Goal: Task Accomplishment & Management: Use online tool/utility

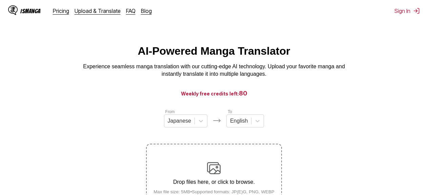
click at [334, 56] on div "AI-Powered Manga Translator Experience seamless manga translation with our cutt…" at bounding box center [213, 61] width 417 height 33
drag, startPoint x: 378, startPoint y: 0, endPoint x: 305, endPoint y: 34, distance: 80.1
click at [297, 38] on html "IsManga Pricing Upload & Translate FAQ Blog Sign In Pricing Upload & Translate …" at bounding box center [214, 141] width 428 height 283
drag, startPoint x: 409, startPoint y: 0, endPoint x: 311, endPoint y: 8, distance: 98.0
click at [286, 16] on div "IsManga Pricing Upload & Translate FAQ Blog Sign In Pricing Upload & Translate …" at bounding box center [214, 11] width 428 height 22
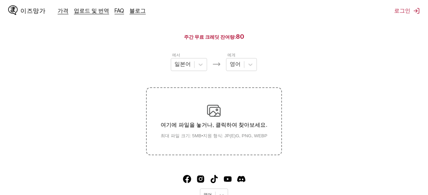
scroll to position [55, 0]
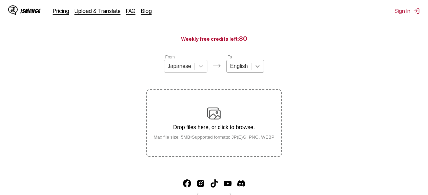
click at [256, 65] on div at bounding box center [257, 66] width 12 height 12
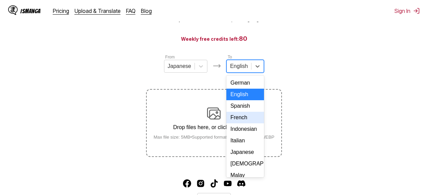
scroll to position [34, 0]
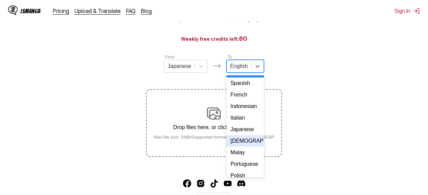
click at [243, 146] on div "[DEMOGRAPHIC_DATA]" at bounding box center [245, 141] width 38 height 12
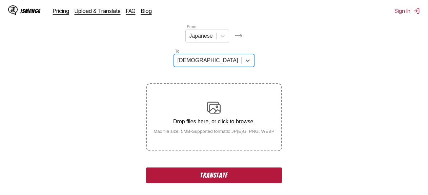
scroll to position [88, 0]
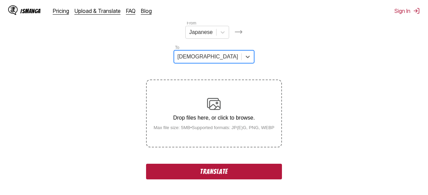
click at [244, 163] on button "Translate" at bounding box center [214, 171] width 136 height 16
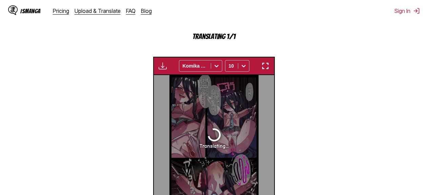
scroll to position [215, 0]
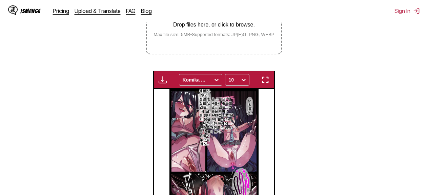
click at [263, 76] on img "button" at bounding box center [265, 80] width 8 height 8
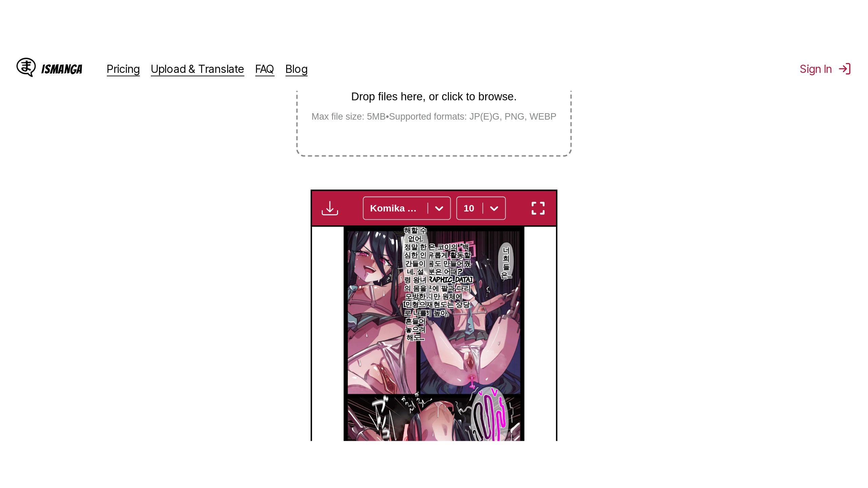
scroll to position [59, 0]
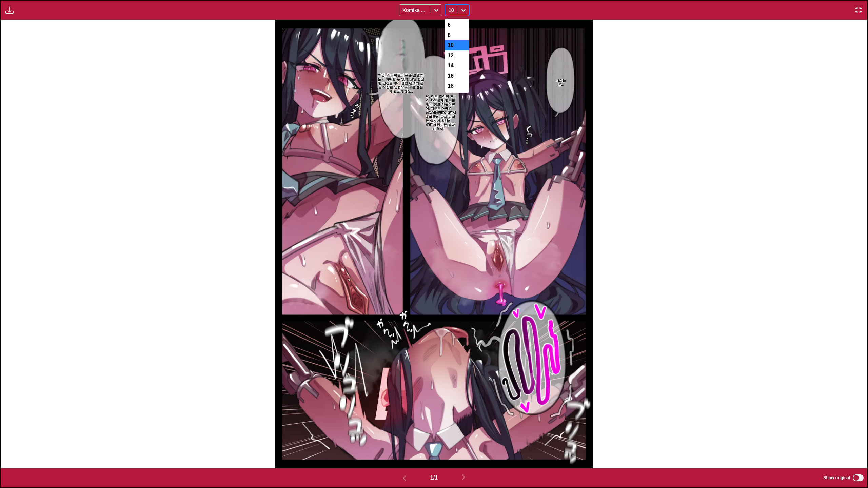
click at [428, 10] on icon at bounding box center [463, 10] width 7 height 7
click at [428, 9] on icon at bounding box center [463, 10] width 7 height 7
click at [428, 8] on div "Komika Axis" at bounding box center [415, 9] width 32 height 9
click at [428, 9] on div at bounding box center [436, 10] width 11 height 11
click at [428, 8] on div at bounding box center [463, 10] width 11 height 11
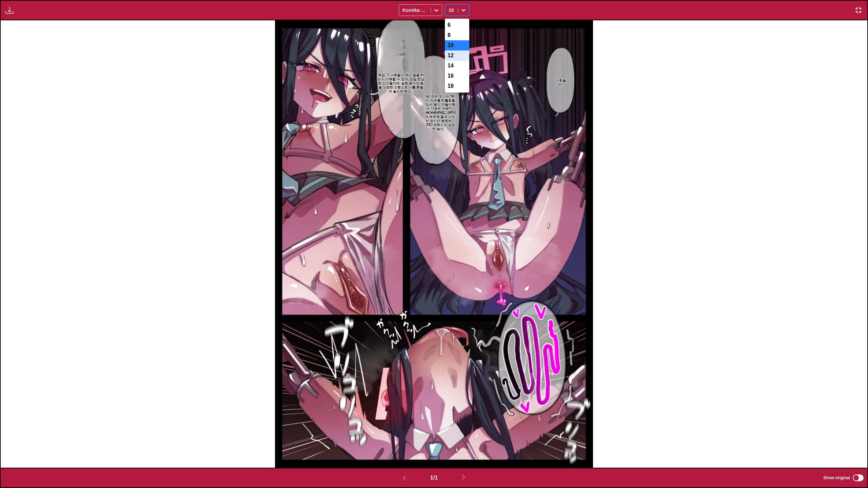
click at [428, 58] on div "12" at bounding box center [457, 56] width 24 height 10
click at [428, 11] on div at bounding box center [463, 10] width 11 height 11
click at [428, 71] on div "14" at bounding box center [457, 66] width 24 height 10
click at [428, 11] on icon at bounding box center [463, 10] width 7 height 7
click at [428, 78] on div "16" at bounding box center [457, 76] width 24 height 10
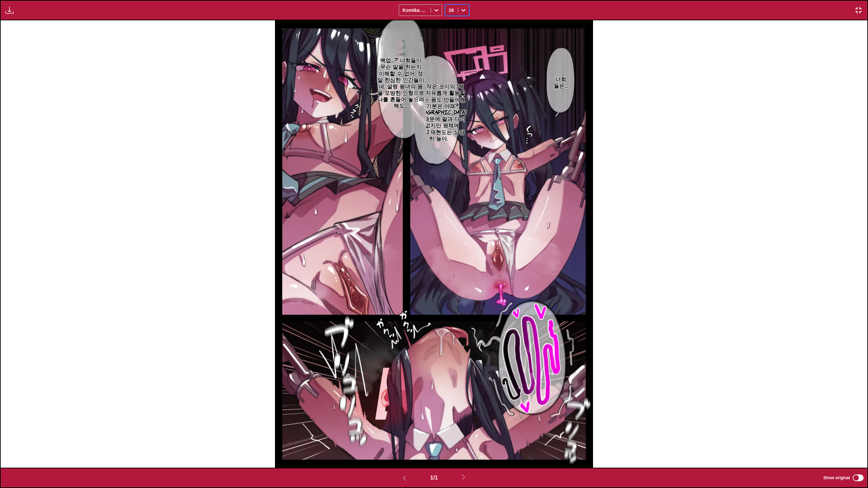
click at [428, 6] on div "16" at bounding box center [451, 9] width 13 height 9
click at [428, 67] on div "14" at bounding box center [457, 66] width 24 height 10
click at [427, 10] on div "Komika Axis" at bounding box center [415, 9] width 32 height 9
click at [428, 81] on div "너희들은… 안녕, 작은 코이의 '백업'이 자유롭게 활동할 수 있는 몸도 만들어줬어, 기분은 어때? 예산 초과 때문에 팔과 다리는 없지만 원체에…" at bounding box center [434, 243] width 866 height 447
click at [428, 12] on div at bounding box center [451, 10] width 6 height 7
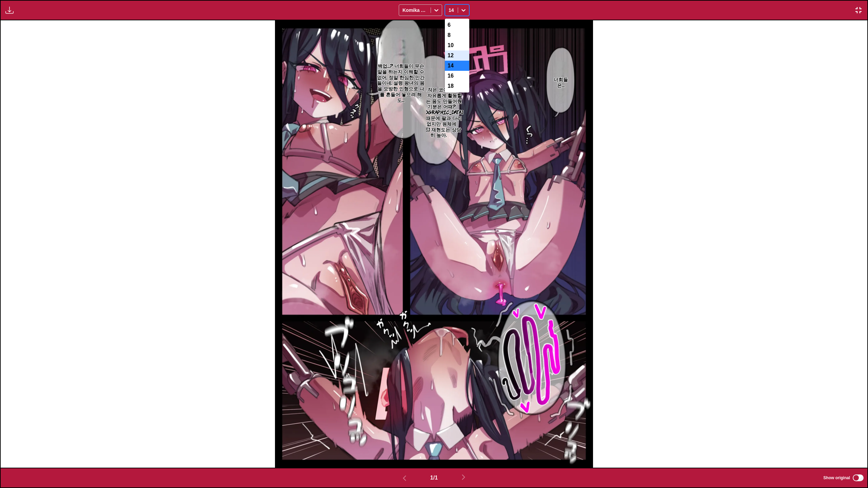
click at [428, 57] on div "12" at bounding box center [457, 56] width 24 height 10
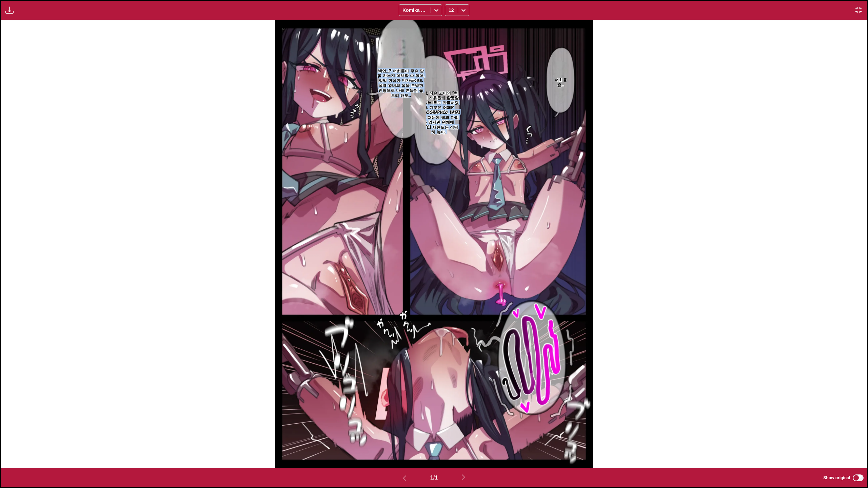
drag, startPoint x: 448, startPoint y: 103, endPoint x: 421, endPoint y: 111, distance: 28.5
click at [421, 111] on article "너희들은… 안녕, 작은 코이의 '백업'이 자유롭게 활동할 수 있는 몸도 만들어줬어, 기분은 어때? 예산 초과 때문에 팔과 다리는 없지만 원체에…" at bounding box center [434, 243] width 318 height 447
drag, startPoint x: 421, startPoint y: 111, endPoint x: 427, endPoint y: 110, distance: 6.6
click at [421, 111] on section "백업…? 너희들이 무슨 말을 하는지 이해할 수 없어, 정말 한심한 인간들이네. 설령 왕녀의 몸을 모방한 인형으로 나를 흔들어 놓으려 해도…" at bounding box center [401, 82] width 51 height 124
drag, startPoint x: 427, startPoint y: 110, endPoint x: 432, endPoint y: 109, distance: 4.8
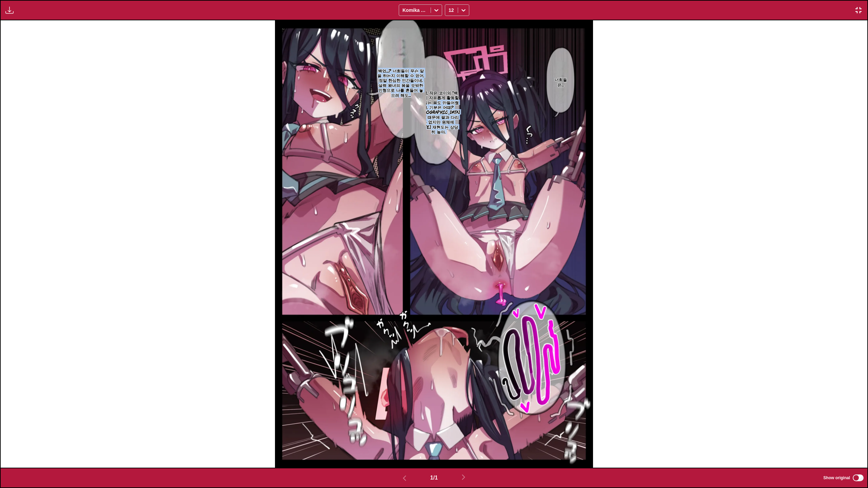
click at [428, 110] on p "안녕, 작은 코이의 '백업'이 자유롭게 활동할 수 있는 몸도 만들어줬어, 기분은 어때? 예산 초과 때문에 팔과 다리는 없지만 원체에 대한 재현…" at bounding box center [438, 112] width 45 height 47
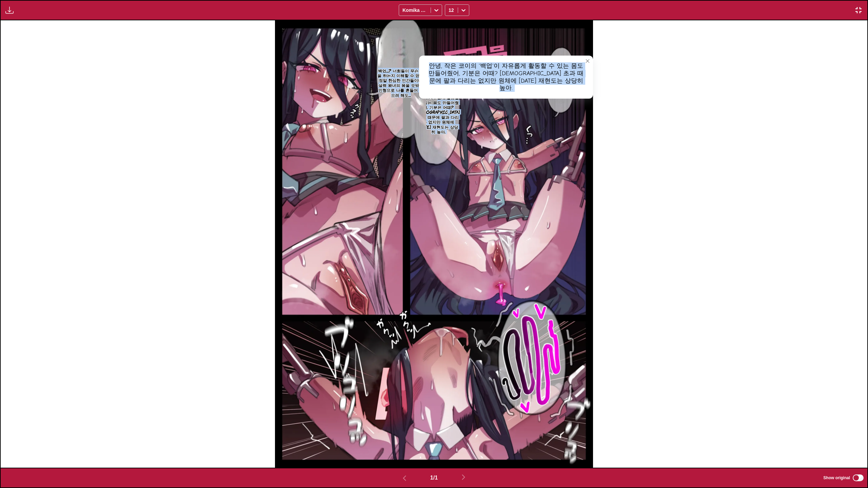
click at [428, 108] on p "안녕, 작은 코이의 '백업'이 자유롭게 활동할 수 있는 몸도 만들어줬어, 기분은 어때? 예산 초과 때문에 팔과 다리는 없지만 원체에 대한 재현…" at bounding box center [438, 112] width 45 height 47
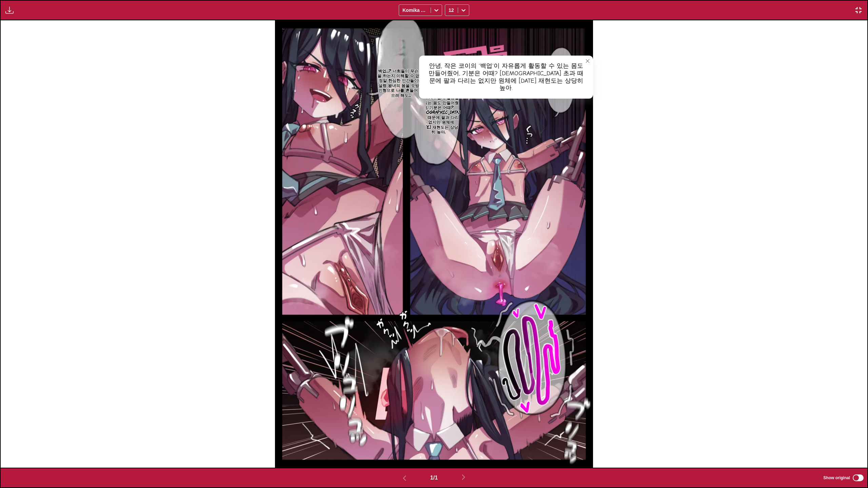
click at [428, 104] on img at bounding box center [434, 243] width 318 height 447
click at [428, 102] on p "안녕, 작은 코이의 '백업'이 자유롭게 활동할 수 있는 몸도 만들어줬어, 기분은 어때? 예산 초과 때문에 팔과 다리는 없지만 원체에 대한 재현…" at bounding box center [438, 112] width 45 height 47
click at [428, 60] on icon "close-tooltip" at bounding box center [587, 61] width 5 height 5
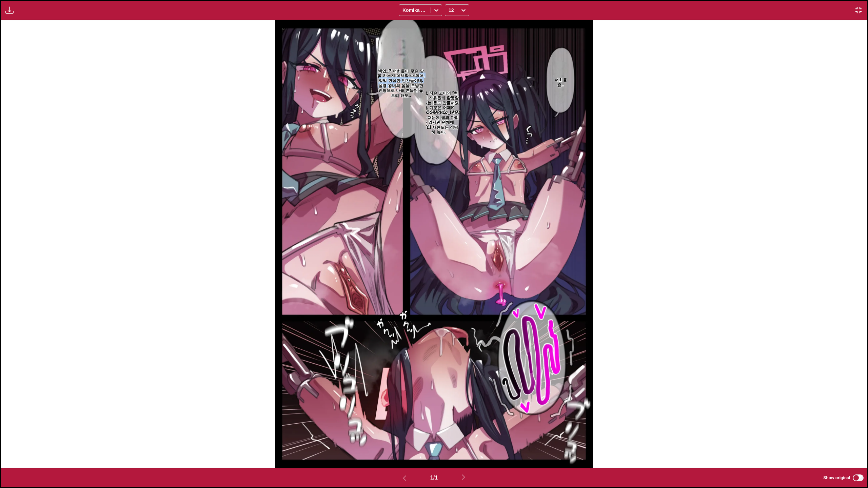
drag, startPoint x: 413, startPoint y: 79, endPoint x: 381, endPoint y: 86, distance: 32.3
click at [381, 86] on p "백업…? 너희들이 무슨 말을 하는지 이해할 수 없어, 정말 한심한 인간들이네. 설령 왕녀의 몸을 모방한 인형으로 나를 흔들어 놓으려 해도…" at bounding box center [401, 83] width 51 height 32
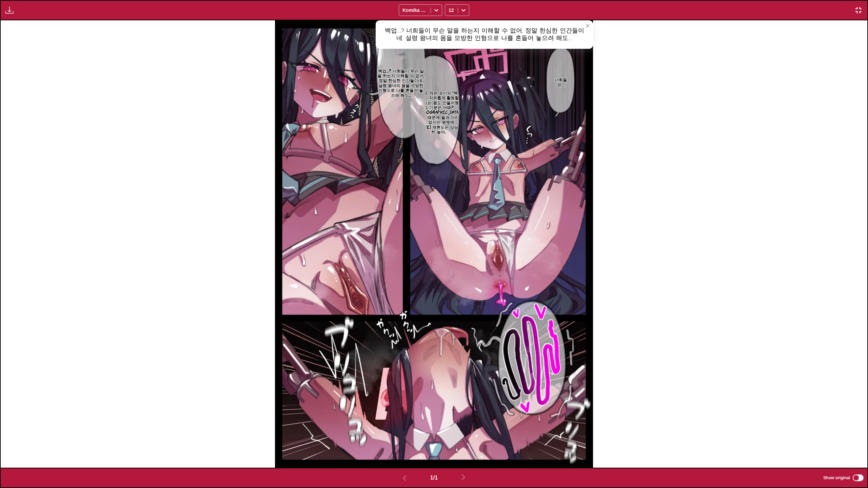
click at [428, 95] on p "안녕, 작은 코이의 '백업'이 자유롭게 활동할 수 있는 몸도 만들어줬어, 기분은 어때? 예산 초과 때문에 팔과 다리는 없지만 원체에 대한 재현…" at bounding box center [438, 112] width 45 height 47
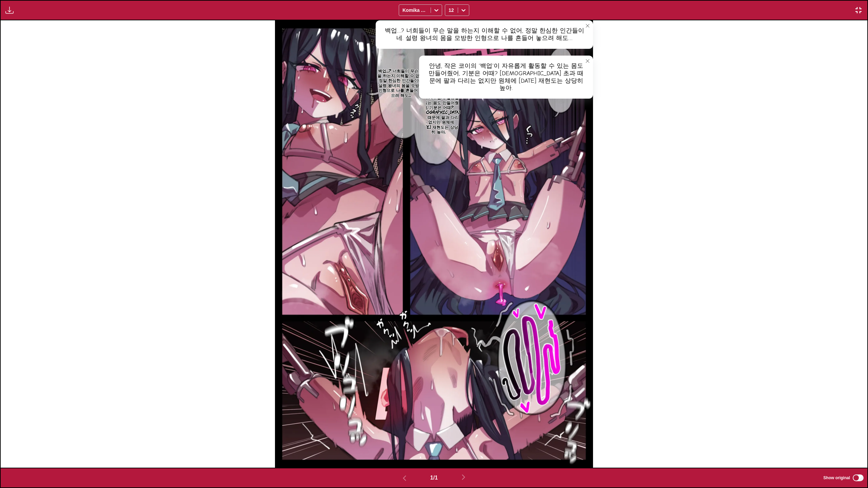
click at [428, 124] on p "안녕, 작은 코이의 '백업'이 자유롭게 활동할 수 있는 몸도 만들어줬어, 기분은 어때? 예산 초과 때문에 팔과 다리는 없지만 원체에 대한 재현…" at bounding box center [438, 112] width 45 height 47
drag, startPoint x: 426, startPoint y: 118, endPoint x: 423, endPoint y: 108, distance: 10.1
click at [425, 117] on section "백업…? 너희들이 무슨 말을 하는지 이해할 수 없어, 정말 한심한 인간들이네. 설령 왕녀의 몸을 모방한 인형으로 나를 흔들어 놓으려 해도…" at bounding box center [401, 82] width 51 height 124
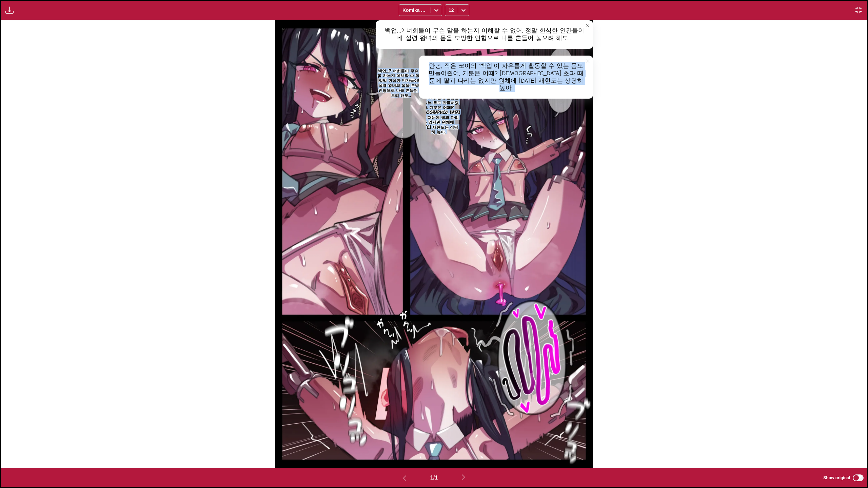
drag, startPoint x: 423, startPoint y: 108, endPoint x: 427, endPoint y: 97, distance: 11.9
click at [427, 97] on article "너희들은… 안녕, 작은 코이의 '백업'이 자유롭게 활동할 수 있는 몸도 만들어줬어, 기분은 어때? 예산 초과 때문에 팔과 다리는 없지만 원체에…" at bounding box center [434, 243] width 318 height 447
click at [424, 101] on section "백업…? 너희들이 무슨 말을 하는지 이해할 수 없어, 정말 한심한 인간들이네. 설령 왕녀의 몸을 모방한 인형으로 나를 흔들어 놓으려 해도…" at bounding box center [401, 82] width 51 height 124
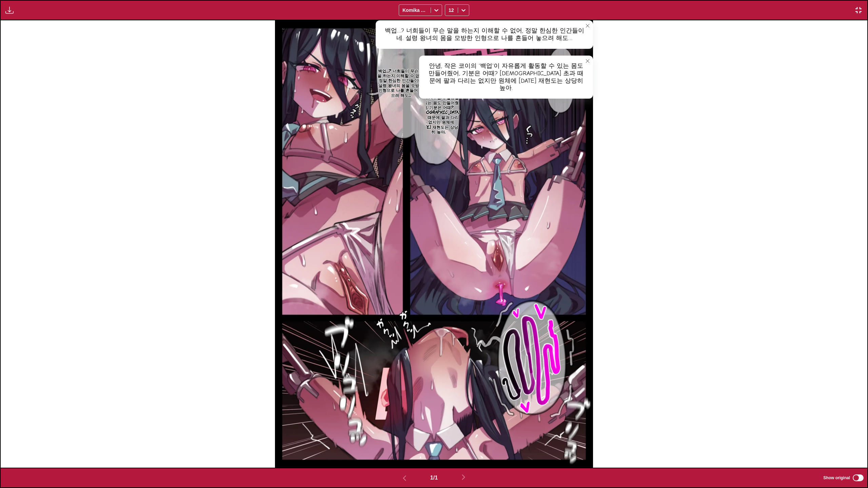
click at [428, 26] on icon "close-tooltip" at bounding box center [587, 25] width 5 height 5
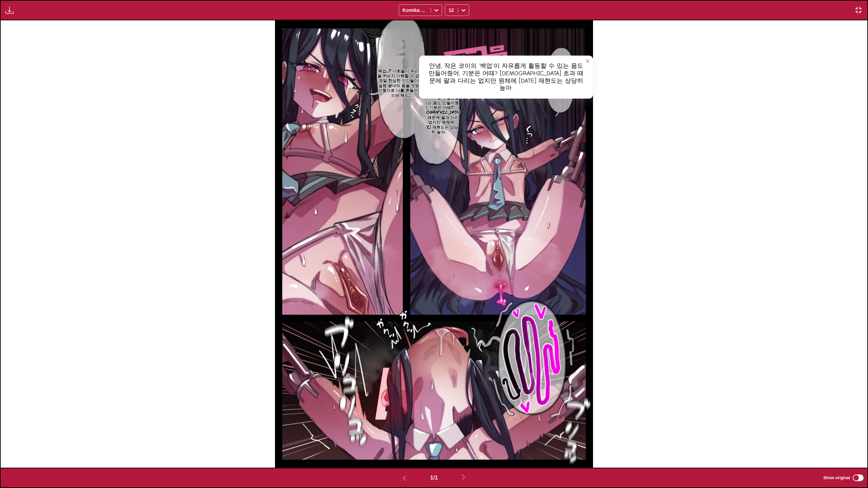
click at [428, 58] on button "close-tooltip" at bounding box center [587, 61] width 11 height 11
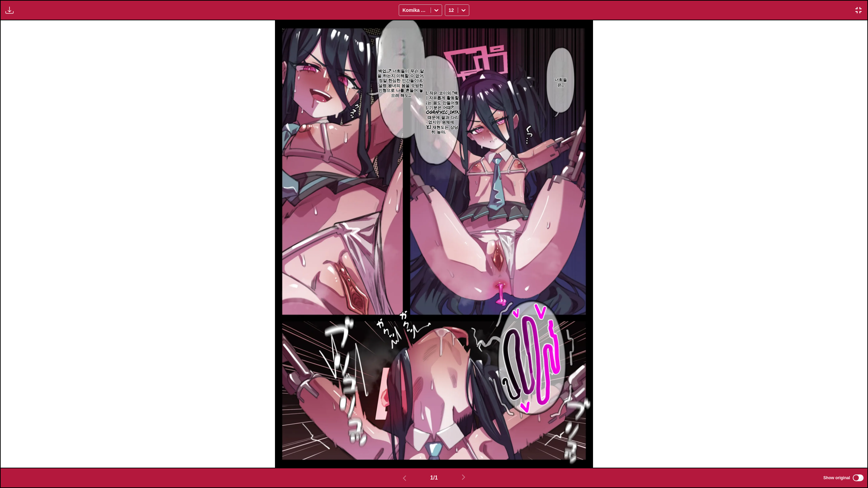
click at [428, 194] on div "1 / 1 Show original" at bounding box center [434, 478] width 868 height 20
click at [428, 9] on img "button" at bounding box center [858, 10] width 8 height 8
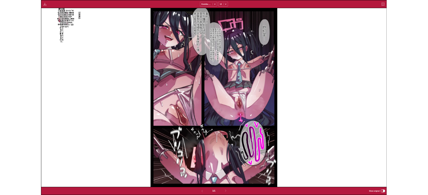
scroll to position [178, 0]
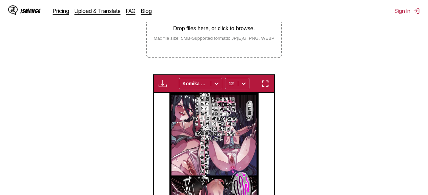
click at [339, 82] on section "From Japanese To Korean Drop files here, or click to browse. Max file size: 5MB…" at bounding box center [213, 84] width 417 height 306
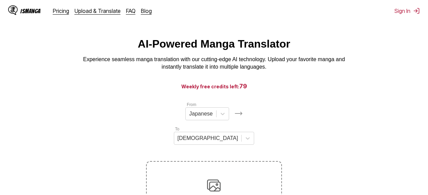
scroll to position [0, 0]
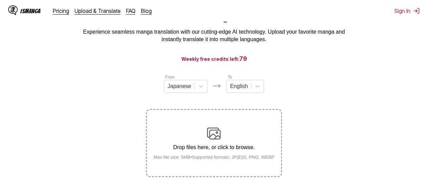
scroll to position [21, 0]
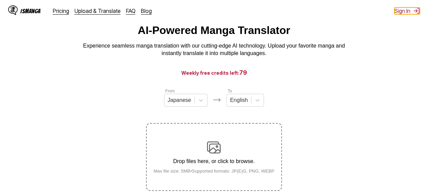
click at [401, 9] on button "Sign In" at bounding box center [407, 10] width 25 height 7
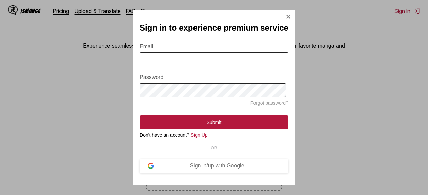
click at [236, 63] on input "Email" at bounding box center [214, 59] width 149 height 14
click at [335, 70] on div "Sign in to experience premium service Email Password Forgot password? Submit Do…" at bounding box center [214, 97] width 428 height 195
